Goal: Task Accomplishment & Management: Use online tool/utility

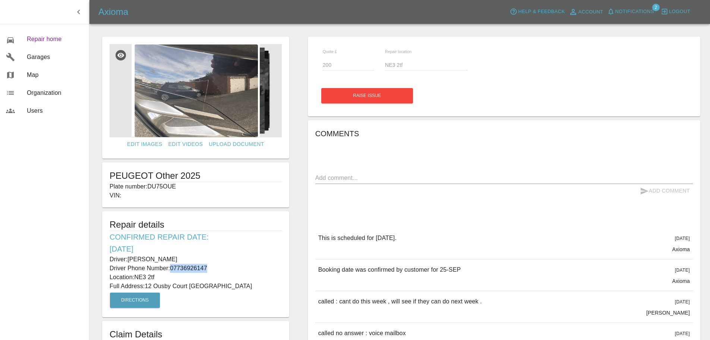
click at [35, 40] on span "Repair home" at bounding box center [55, 39] width 56 height 9
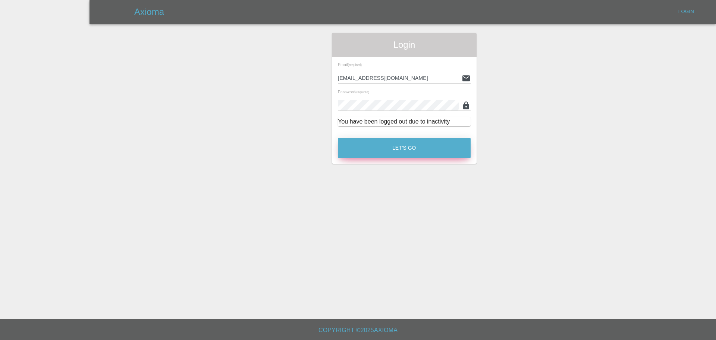
click at [387, 152] on button "Let's Go" at bounding box center [404, 148] width 133 height 21
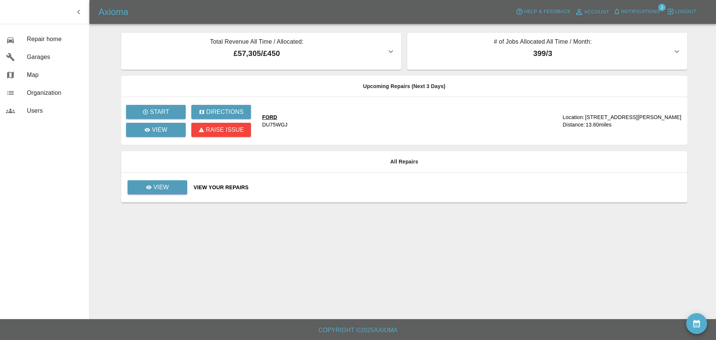
click at [642, 50] on p "399 / 3" at bounding box center [542, 53] width 259 height 11
